Goal: Task Accomplishment & Management: Complete application form

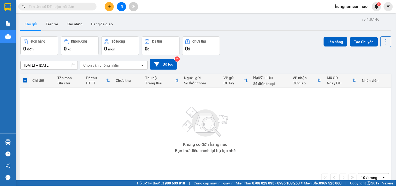
click at [109, 9] on button at bounding box center [109, 6] width 9 height 9
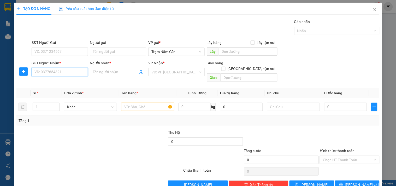
click at [55, 71] on input "SĐT Người Nhận *" at bounding box center [60, 72] width 56 height 8
click at [67, 81] on div "0933801434 - nhi" at bounding box center [58, 83] width 49 height 6
type input "0933801434"
type input "nhi"
type input "40.000"
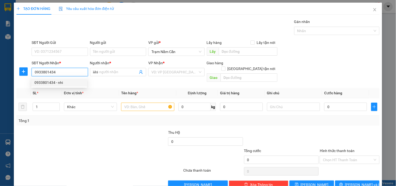
type input "40.000"
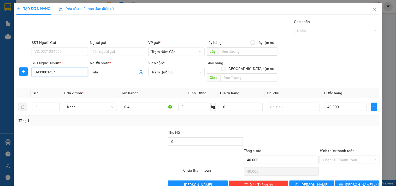
type input "0933801434"
click at [363, 66] on div "SĐT Người Nhận * 0933801434 0933801434 Người nhận * nhi VP Nhận * Trạm [GEOGRAP…" at bounding box center [206, 72] width 350 height 24
click at [134, 152] on div at bounding box center [152, 157] width 61 height 18
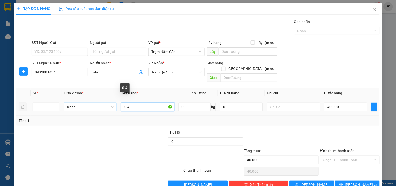
drag, startPoint x: 136, startPoint y: 100, endPoint x: 89, endPoint y: 100, distance: 47.2
click at [89, 100] on tr "1 Khác 0.4 0 kg 0 40.000" at bounding box center [197, 106] width 363 height 17
type input "0.5"
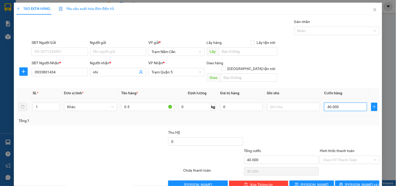
click at [340, 103] on input "40.000" at bounding box center [345, 107] width 43 height 8
type input "0"
type input "6"
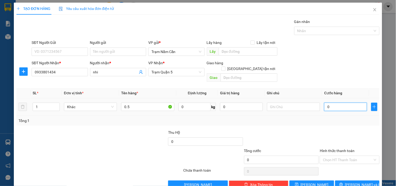
type input "6"
type input "06"
type input "60"
type input "060"
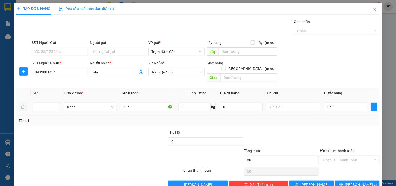
click at [329, 123] on div "Transit Pickup Surcharge Ids Transit Deliver Surcharge Ids Transit Deliver Surc…" at bounding box center [197, 104] width 363 height 170
type input "60.000"
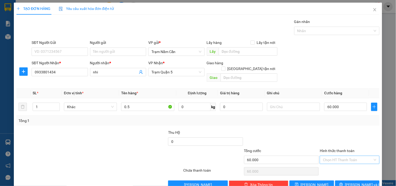
click at [334, 156] on input "Hình thức thanh toán" at bounding box center [348, 160] width 50 height 8
click at [335, 162] on div "Tại văn phòng" at bounding box center [346, 164] width 53 height 6
type input "0"
click at [340, 180] on button "[PERSON_NAME] và In" at bounding box center [357, 184] width 44 height 8
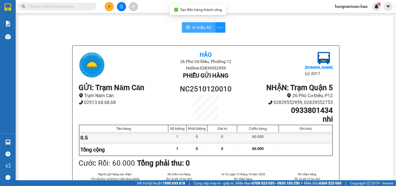
click at [200, 26] on span "In mẫu A5" at bounding box center [201, 27] width 19 height 7
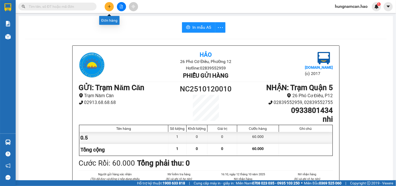
click at [112, 6] on button at bounding box center [109, 6] width 9 height 9
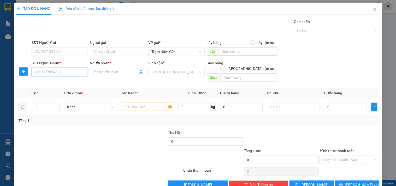
click at [39, 74] on input "SĐT Người Nhận *" at bounding box center [60, 72] width 56 height 8
type input "0984021283"
click at [51, 85] on div "0984021283 - THÚY" at bounding box center [58, 83] width 49 height 6
type input "THÚY"
checkbox input "true"
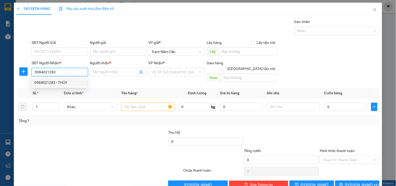
type input "p5 Q3"
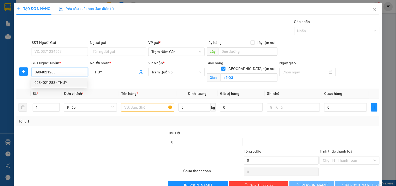
type input "100.000"
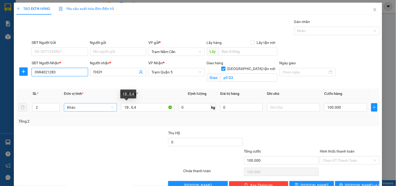
type input "0984021283"
drag, startPoint x: 107, startPoint y: 110, endPoint x: 5, endPoint y: 110, distance: 101.7
click at [5, 110] on div "TẠO ĐƠN HÀNG Yêu cầu xuất hóa đơn điện tử Transit Pickup Surcharge Ids Transit …" at bounding box center [198, 93] width 396 height 186
drag, startPoint x: 108, startPoint y: 105, endPoint x: 94, endPoint y: 104, distance: 13.9
click at [94, 104] on tr "2 Khác 1B , 0,4 0 kg 0 100.000" at bounding box center [197, 107] width 363 height 17
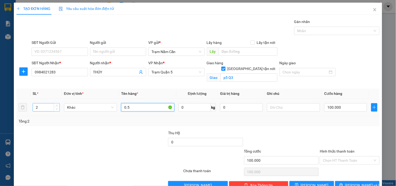
type input "0.5"
click at [56, 110] on span "down" at bounding box center [56, 108] width 3 height 3
type input "1"
click at [56, 110] on span "down" at bounding box center [56, 108] width 3 height 3
click at [335, 101] on td "100.000" at bounding box center [345, 107] width 47 height 17
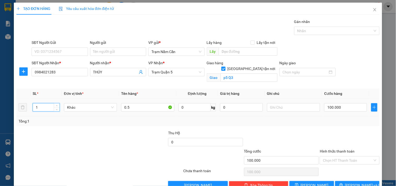
click at [335, 101] on td "100.000" at bounding box center [345, 107] width 47 height 17
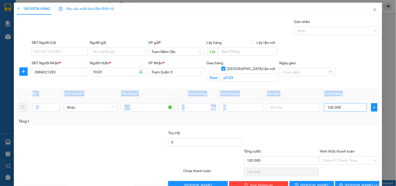
click at [338, 107] on input "100.000" at bounding box center [345, 107] width 43 height 8
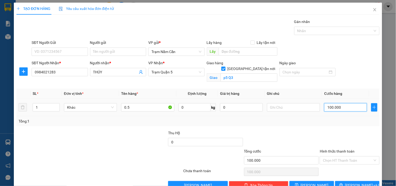
type input "0"
type input "06"
type input "6"
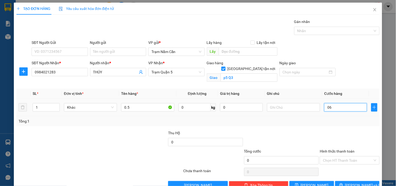
type input "6"
type input "60"
type input "060"
type input "60.000"
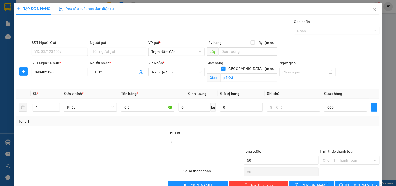
type input "60.000"
click at [324, 137] on div at bounding box center [349, 139] width 61 height 18
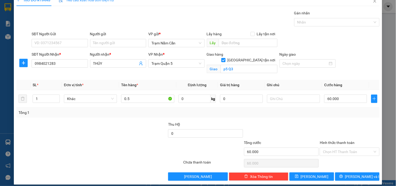
scroll to position [14, 0]
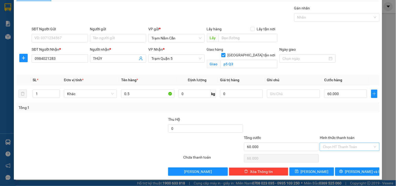
drag, startPoint x: 336, startPoint y: 140, endPoint x: 335, endPoint y: 143, distance: 3.2
click at [335, 143] on div "Hình thức thanh toán Chọn HT Thanh Toán" at bounding box center [349, 144] width 59 height 18
click at [335, 144] on input "Hình thức thanh toán" at bounding box center [348, 147] width 50 height 8
click at [335, 155] on div "Tại văn phòng" at bounding box center [346, 157] width 53 height 6
type input "0"
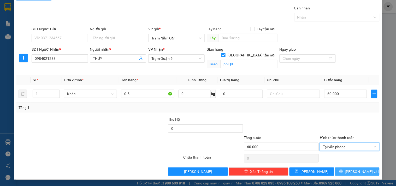
click at [335, 167] on button "[PERSON_NAME] và In" at bounding box center [357, 171] width 44 height 8
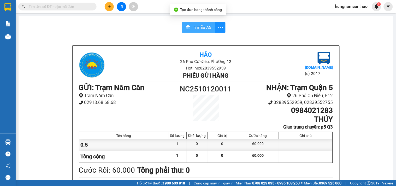
click at [206, 30] on span "In mẫu A5" at bounding box center [201, 27] width 19 height 7
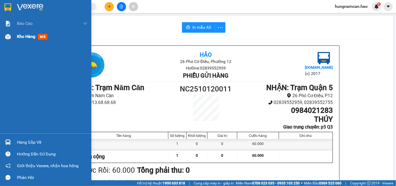
click at [11, 40] on div at bounding box center [7, 36] width 9 height 9
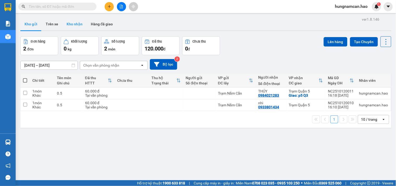
click at [72, 26] on button "Kho nhận" at bounding box center [74, 24] width 24 height 13
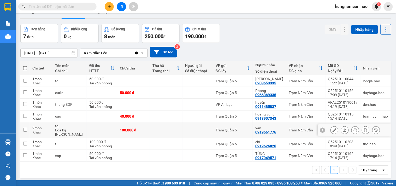
scroll to position [24, 0]
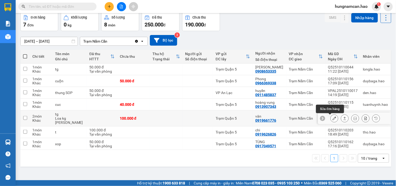
click at [332, 118] on icon at bounding box center [334, 118] width 4 height 4
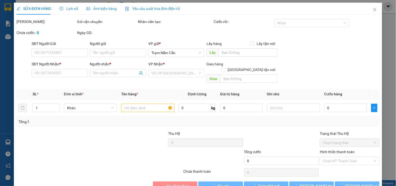
type input "0919661776"
type input "vân"
type input "100.000"
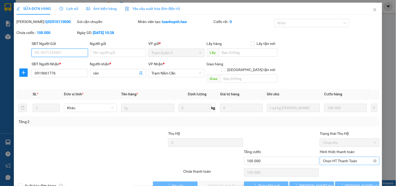
scroll to position [8, 0]
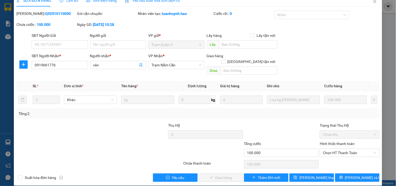
click at [326, 152] on div "Hình thức thanh toán Chọn HT Thanh Toán" at bounding box center [349, 150] width 59 height 18
click at [328, 149] on span "Chọn HT Thanh Toán" at bounding box center [349, 153] width 53 height 8
drag, startPoint x: 326, startPoint y: 157, endPoint x: 260, endPoint y: 163, distance: 65.5
click at [323, 157] on div "Tại văn phòng" at bounding box center [346, 157] width 53 height 6
type input "0"
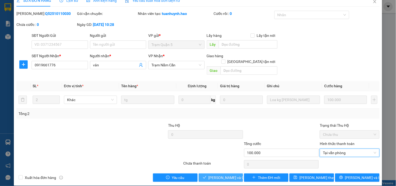
drag, startPoint x: 214, startPoint y: 168, endPoint x: 220, endPoint y: 166, distance: 6.2
click at [215, 173] on button "[PERSON_NAME] và Giao hàng" at bounding box center [221, 177] width 44 height 8
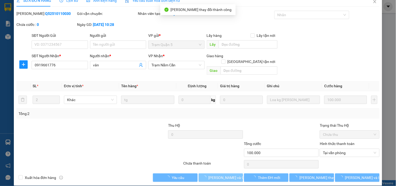
scroll to position [0, 0]
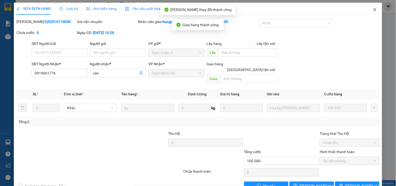
click at [373, 10] on icon "close" at bounding box center [375, 10] width 4 height 4
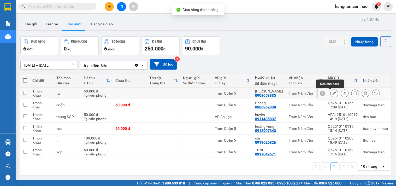
click at [332, 94] on icon at bounding box center [334, 93] width 4 height 4
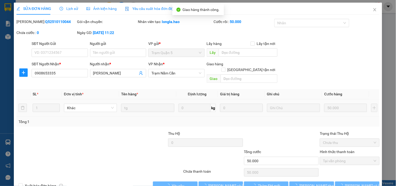
type input "0908653335"
type input "[PERSON_NAME]"
type input "50.000"
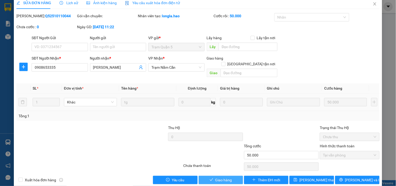
click at [222, 177] on span "Giao hàng" at bounding box center [223, 180] width 17 height 6
type input "0"
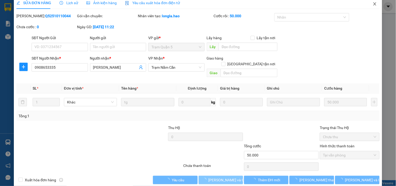
scroll to position [0, 0]
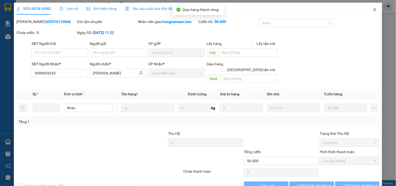
click at [373, 7] on span "Close" at bounding box center [374, 10] width 15 height 15
click at [372, 8] on div "1" at bounding box center [376, 6] width 9 height 9
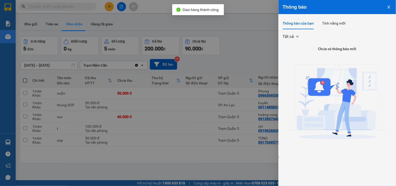
drag, startPoint x: 246, startPoint y: 59, endPoint x: 266, endPoint y: 87, distance: 34.6
click at [246, 59] on div at bounding box center [198, 93] width 396 height 186
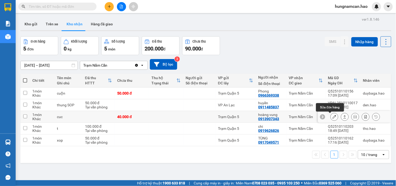
click at [332, 117] on icon at bounding box center [334, 117] width 4 height 4
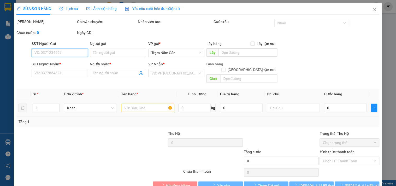
type input "0913907343"
type input "hoàng vung"
type input "40.000"
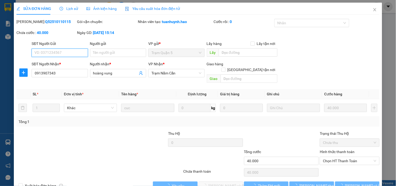
scroll to position [8, 0]
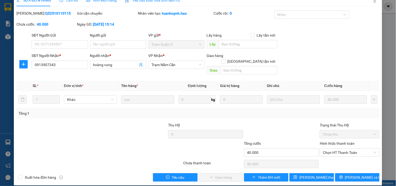
click at [332, 152] on div "Hình thức thanh toán Chọn HT Thanh Toán" at bounding box center [349, 149] width 59 height 18
click at [331, 148] on span "Chọn HT Thanh Toán" at bounding box center [349, 152] width 53 height 8
click at [326, 161] on div "Tại văn phòng Tại văn phòng" at bounding box center [346, 157] width 59 height 10
drag, startPoint x: 322, startPoint y: 157, endPoint x: 274, endPoint y: 163, distance: 48.1
click at [321, 157] on div "Tại văn phòng" at bounding box center [346, 157] width 53 height 6
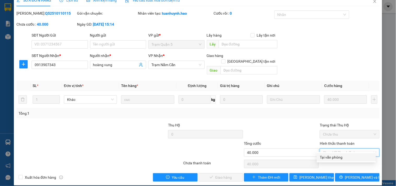
type input "0"
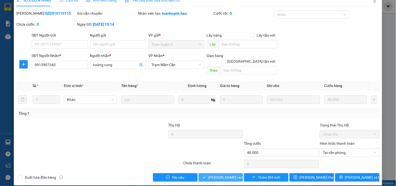
click at [228, 174] on span "[PERSON_NAME] và Giao hàng" at bounding box center [233, 177] width 50 height 6
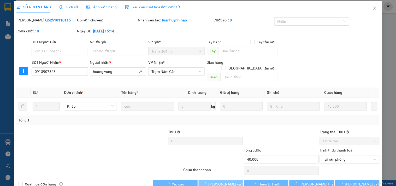
scroll to position [0, 0]
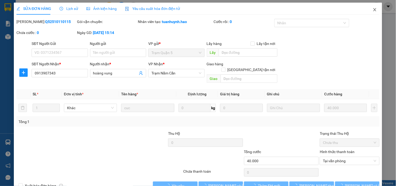
click at [373, 9] on icon "close" at bounding box center [374, 9] width 3 height 3
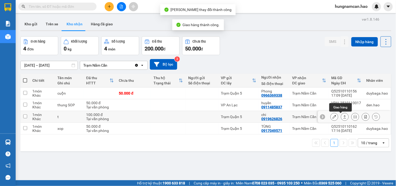
click at [341, 115] on button at bounding box center [344, 116] width 7 height 9
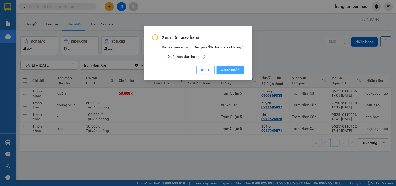
click at [238, 71] on span "Xác nhận" at bounding box center [230, 70] width 19 height 6
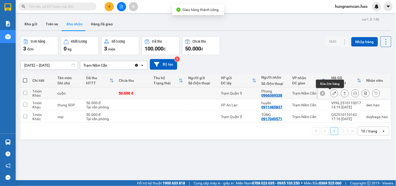
click at [331, 91] on button at bounding box center [334, 93] width 7 height 9
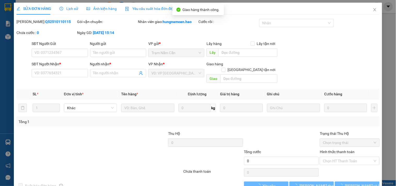
type input "0966369338"
type input "Phong"
type input "50.000"
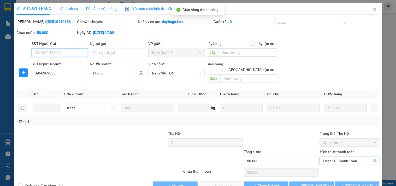
scroll to position [6, 0]
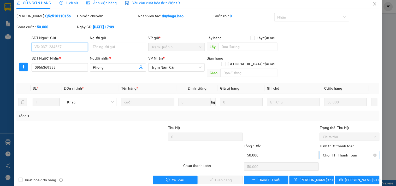
click at [331, 151] on span "Chọn HT Thanh Toán" at bounding box center [349, 155] width 53 height 8
click at [328, 153] on div "Hình thức thanh toán Chọn HT Thanh Toán" at bounding box center [349, 152] width 59 height 18
click at [325, 151] on span "Chọn HT Thanh Toán" at bounding box center [349, 155] width 53 height 8
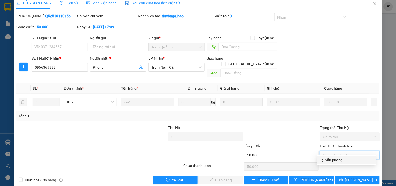
click at [327, 158] on div "Tại văn phòng" at bounding box center [346, 160] width 53 height 6
type input "0"
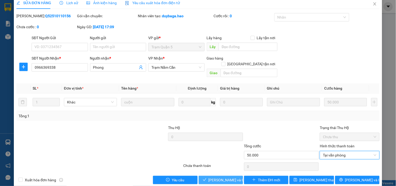
click at [230, 177] on span "[PERSON_NAME] và Giao hàng" at bounding box center [233, 180] width 50 height 6
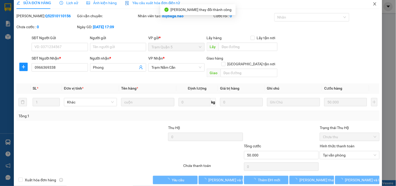
scroll to position [0, 0]
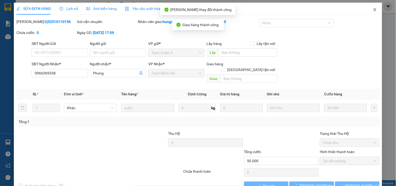
click at [374, 6] on span "Close" at bounding box center [374, 10] width 15 height 15
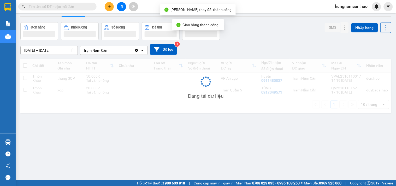
scroll to position [24, 0]
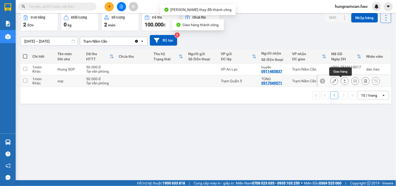
click at [343, 82] on icon at bounding box center [344, 80] width 3 height 3
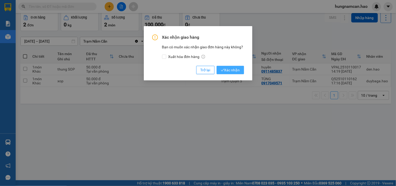
click at [239, 70] on button "Xác nhận" at bounding box center [230, 70] width 27 height 8
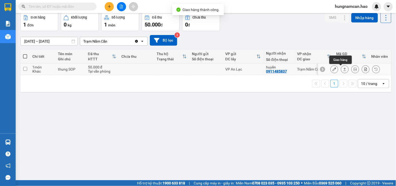
click at [343, 68] on icon at bounding box center [344, 69] width 3 height 3
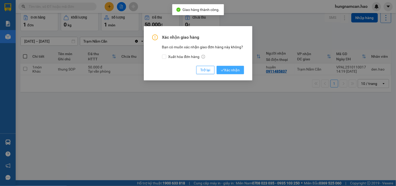
click at [235, 69] on span "Xác nhận" at bounding box center [230, 70] width 19 height 6
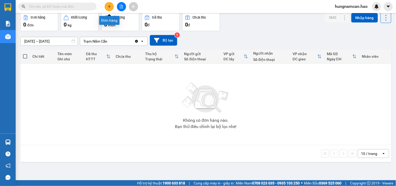
click at [109, 5] on icon "plus" at bounding box center [109, 7] width 4 height 4
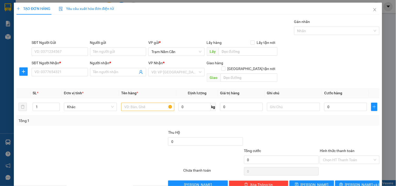
click at [58, 77] on div "SĐT Người Nhận * VD: 0377654321" at bounding box center [60, 69] width 56 height 18
click at [58, 74] on input "SĐT Người Nhận *" at bounding box center [60, 72] width 56 height 8
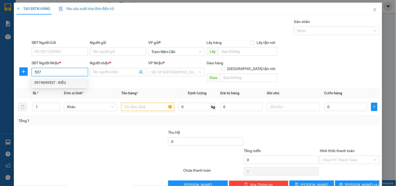
click at [58, 80] on div "0919699537 - XIẾU" at bounding box center [58, 83] width 49 height 6
type input "0919699537"
type input "XIẾU"
type input "40.000"
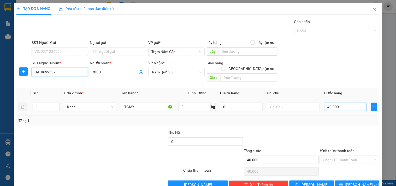
type input "0919699537"
click at [346, 103] on input "40.000" at bounding box center [345, 107] width 43 height 8
type input "0"
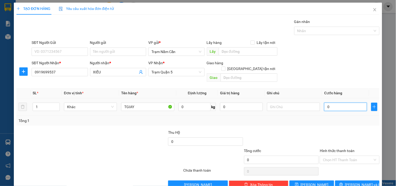
type input "5"
type input "052"
type input "52"
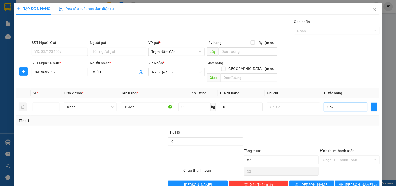
type input "05"
type input "5"
type input "50"
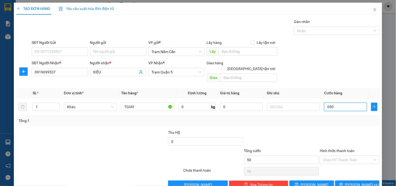
type input "050"
type input "50.000"
click at [336, 129] on div at bounding box center [349, 138] width 61 height 18
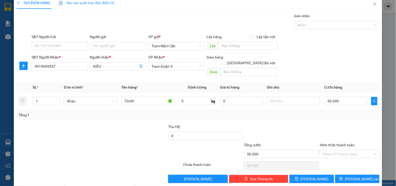
scroll to position [7, 0]
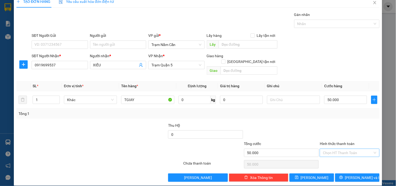
drag, startPoint x: 338, startPoint y: 145, endPoint x: 338, endPoint y: 149, distance: 3.7
click at [338, 149] on input "Hình thức thanh toán" at bounding box center [348, 153] width 50 height 8
click at [337, 154] on div "Tại văn phòng" at bounding box center [346, 157] width 53 height 6
type input "0"
click at [343, 175] on icon "printer" at bounding box center [341, 177] width 4 height 4
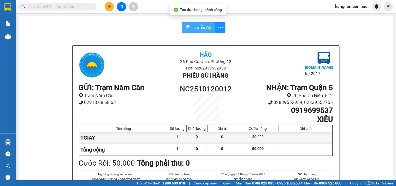
click at [192, 27] on span "In mẫu A5" at bounding box center [201, 27] width 19 height 7
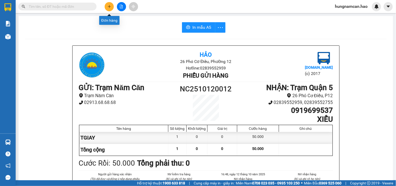
click at [107, 7] on button at bounding box center [109, 6] width 9 height 9
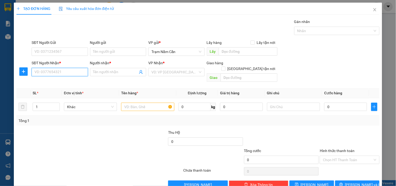
click at [41, 71] on input "SĐT Người Nhận *" at bounding box center [60, 72] width 56 height 8
click at [58, 83] on div "0981350770 - NGHĨA" at bounding box center [58, 83] width 49 height 6
type input "0981350770"
type input "NGHĨA"
type input "40.000"
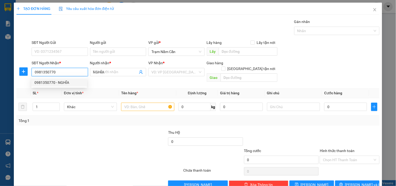
type input "40.000"
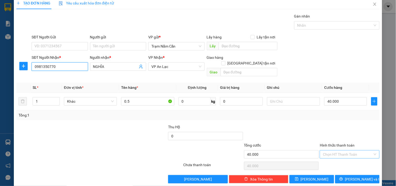
scroll to position [7, 0]
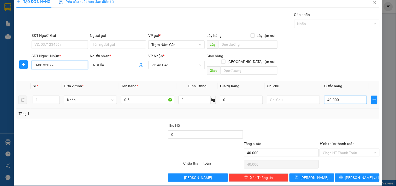
type input "0981350770"
click at [342, 95] on input "40.000" at bounding box center [345, 99] width 43 height 8
type input "0"
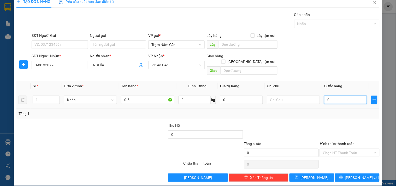
type input "6"
type input "06"
type input "60"
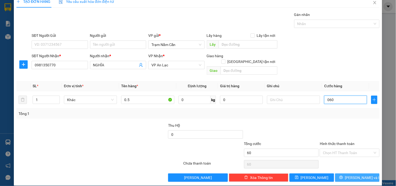
type input "060"
type input "60.000"
drag, startPoint x: 347, startPoint y: 172, endPoint x: 337, endPoint y: 170, distance: 10.5
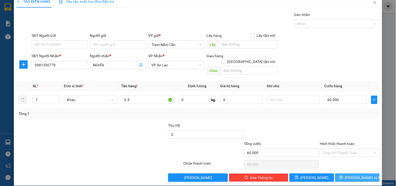
click at [347, 173] on button "[PERSON_NAME] và In" at bounding box center [357, 177] width 44 height 8
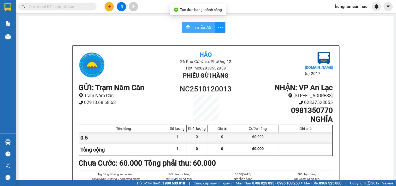
click at [201, 31] on button "In mẫu A5" at bounding box center [198, 27] width 33 height 10
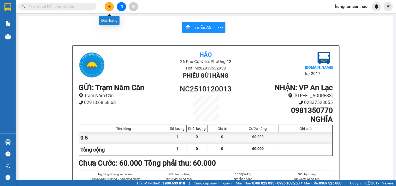
click at [109, 3] on button at bounding box center [109, 6] width 9 height 9
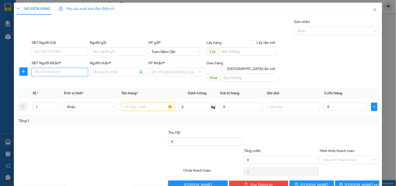
click at [56, 72] on input "SĐT Người Nhận *" at bounding box center [60, 72] width 56 height 8
type input "0903092878"
click at [61, 84] on div "0903092878 - DIỄM" at bounding box center [58, 83] width 49 height 6
type input "DIỄM"
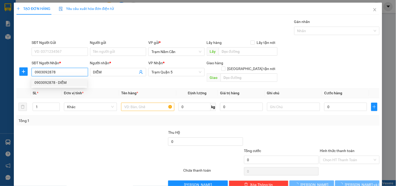
type input "50.000"
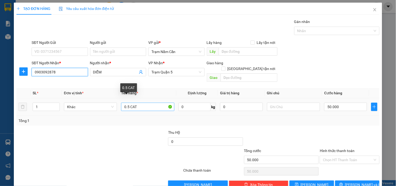
type input "0903092878"
drag, startPoint x: 140, startPoint y: 105, endPoint x: 72, endPoint y: 103, distance: 68.4
click at [139, 105] on input "0.5 CAT" at bounding box center [147, 107] width 53 height 8
click at [72, 103] on tr "1 Khác 0.5 CAT 0 kg 0 50.000" at bounding box center [197, 106] width 363 height 17
type input "A"
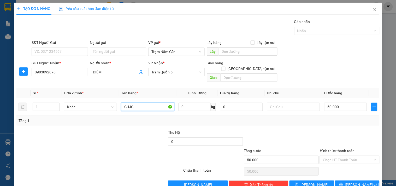
type input "CUJC"
click at [343, 104] on input "50.000" at bounding box center [345, 107] width 43 height 8
type input "0"
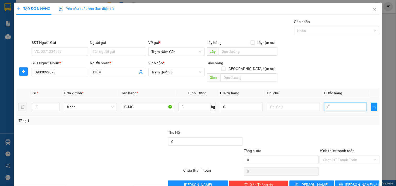
type input "4"
type input "040"
type input "40"
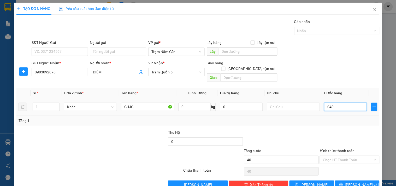
type input "040"
type input "40.000"
click at [325, 129] on div at bounding box center [349, 138] width 61 height 18
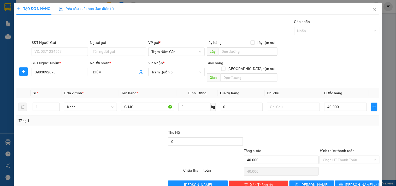
scroll to position [7, 0]
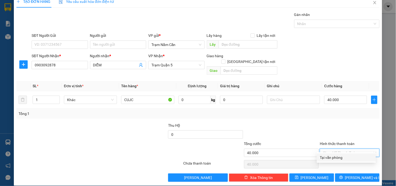
click at [329, 149] on input "Hình thức thanh toán" at bounding box center [348, 153] width 50 height 8
click at [329, 155] on div "Tại văn phòng" at bounding box center [346, 157] width 53 height 6
type input "0"
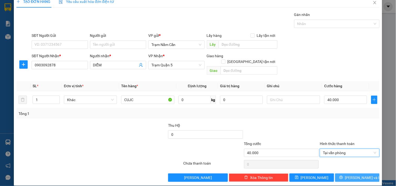
click at [335, 173] on button "[PERSON_NAME] và In" at bounding box center [357, 177] width 44 height 8
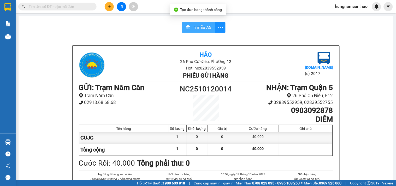
click at [199, 24] on span "In mẫu A5" at bounding box center [201, 27] width 19 height 7
